Goal: Task Accomplishment & Management: Manage account settings

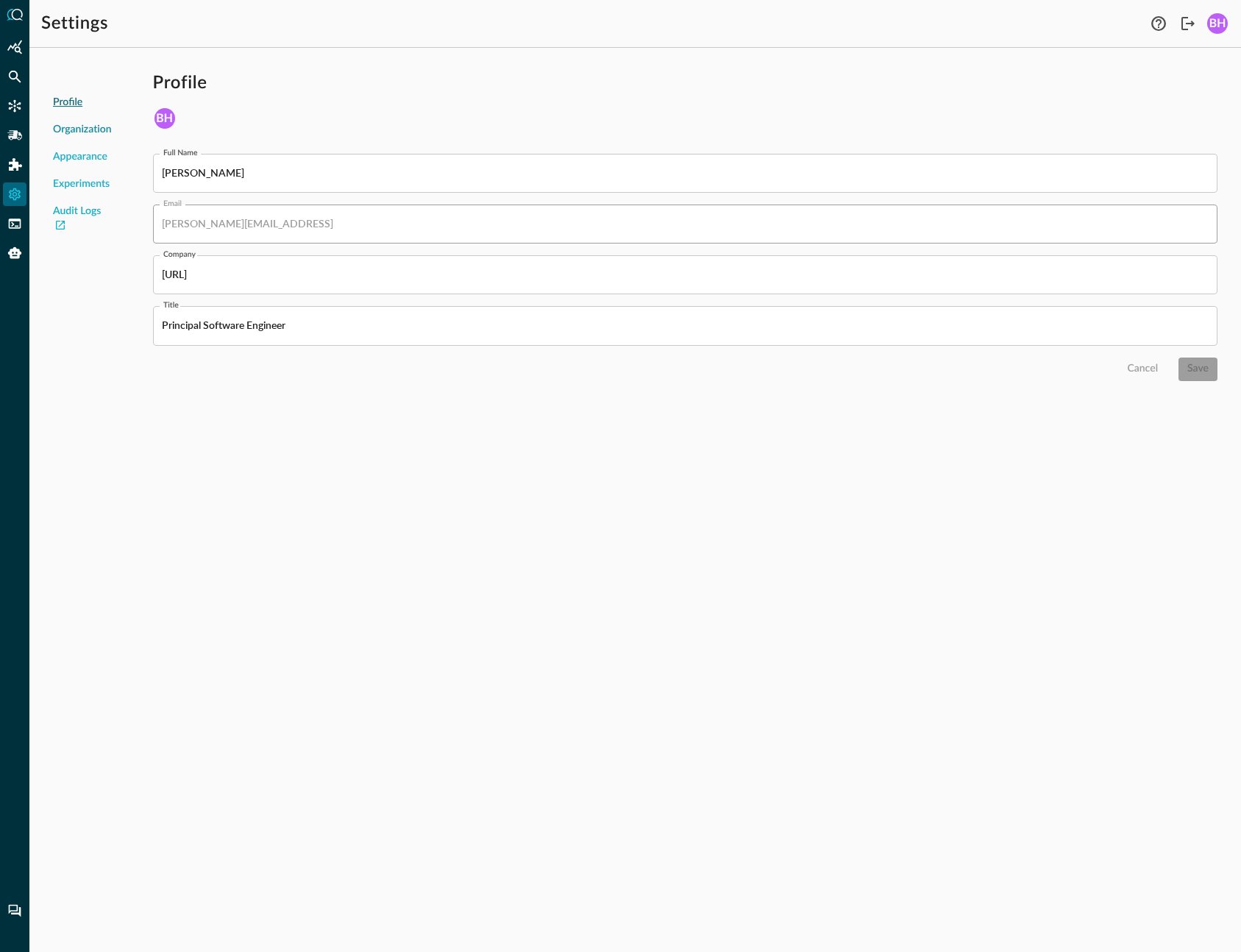
click at [86, 136] on span "Organization" at bounding box center [82, 130] width 59 height 15
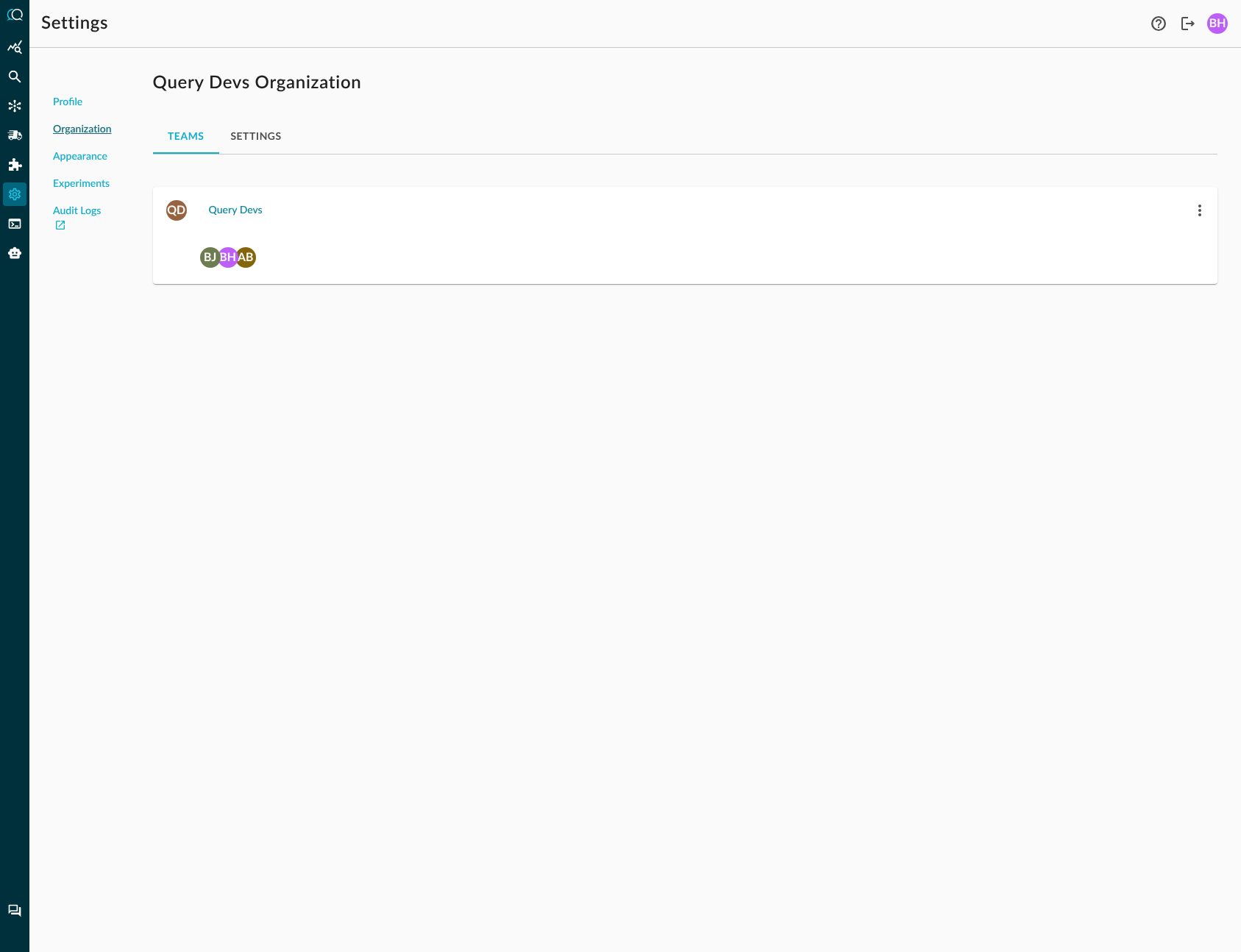
click at [233, 206] on button "Query Devs" at bounding box center [236, 210] width 71 height 24
